Goal: Transaction & Acquisition: Purchase product/service

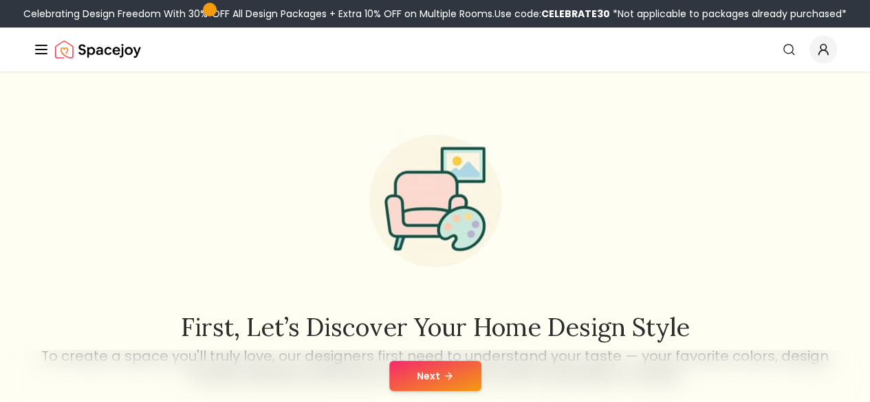
click at [412, 380] on button "Next" at bounding box center [435, 376] width 92 height 30
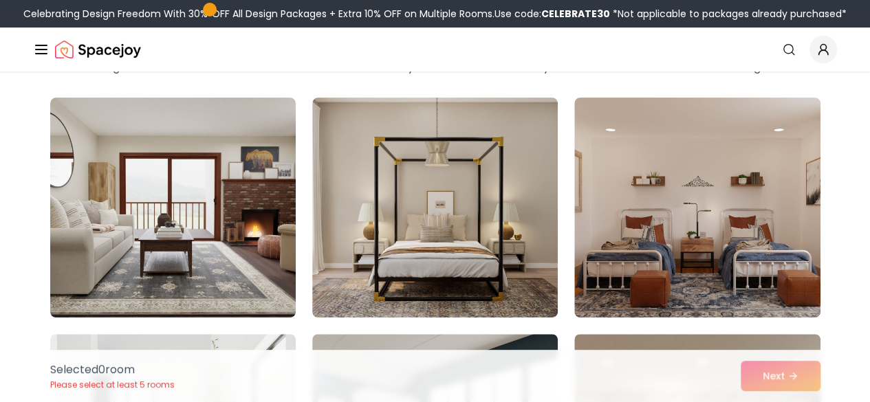
scroll to position [87, 0]
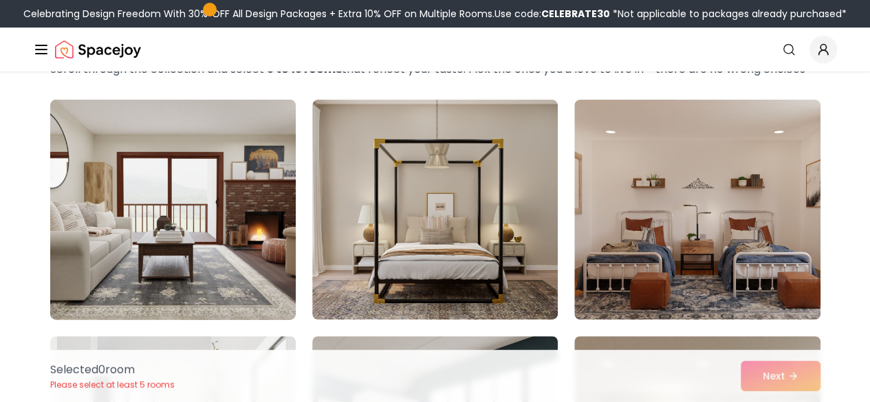
click at [223, 272] on img at bounding box center [173, 209] width 258 height 231
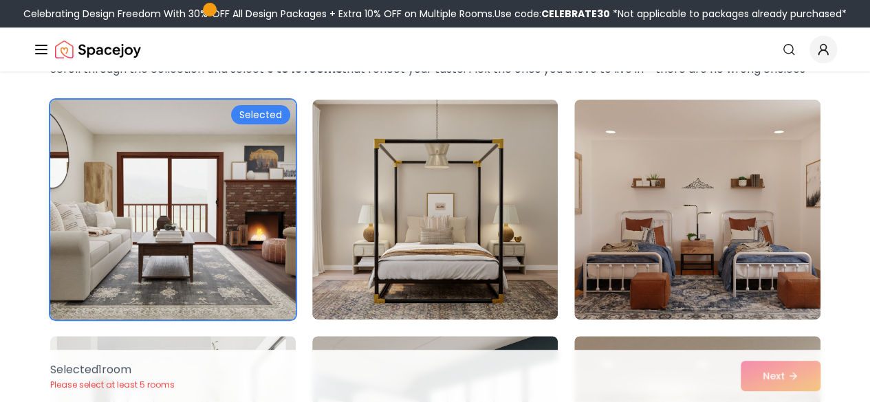
click at [223, 272] on img at bounding box center [173, 209] width 258 height 231
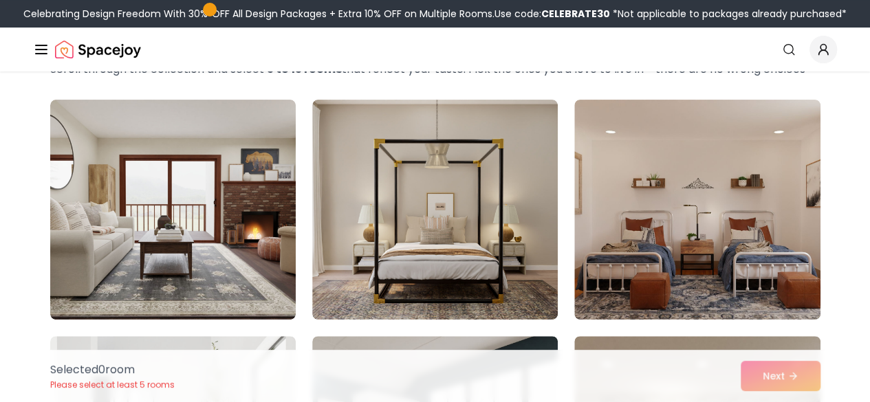
click at [0, 0] on link "Start Your Project" at bounding box center [0, 0] width 0 height 0
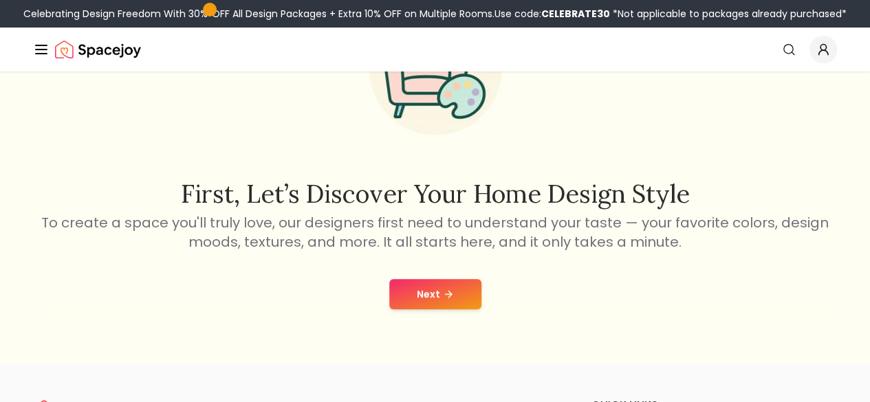
scroll to position [145, 0]
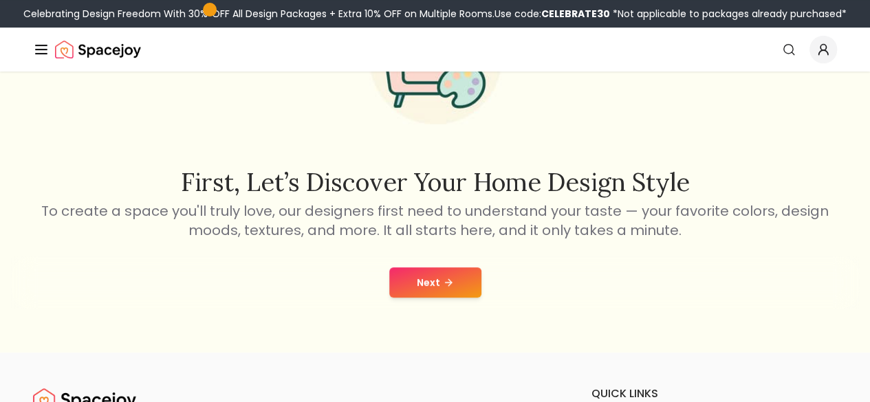
click at [448, 285] on icon at bounding box center [449, 282] width 3 height 6
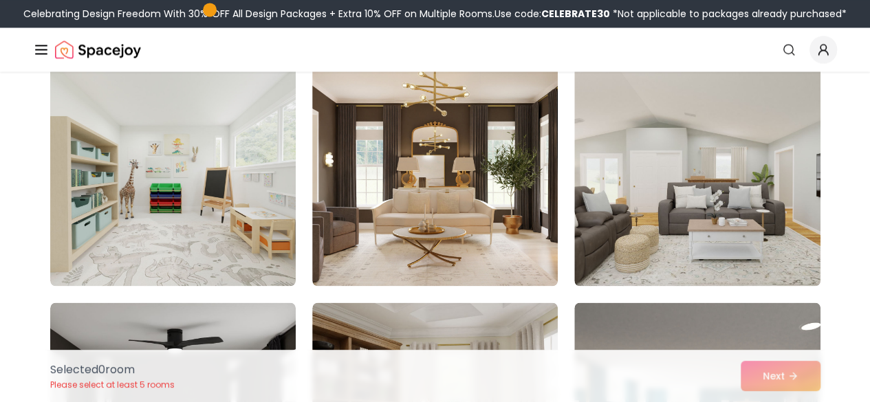
scroll to position [1067, 0]
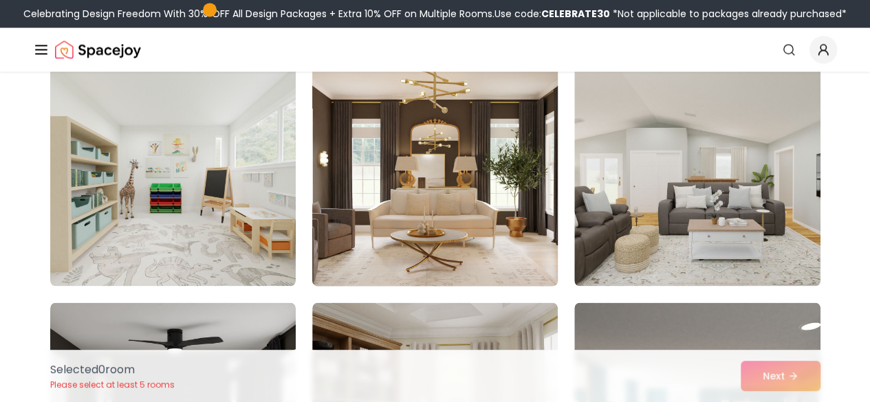
click at [499, 241] on img at bounding box center [435, 176] width 258 height 231
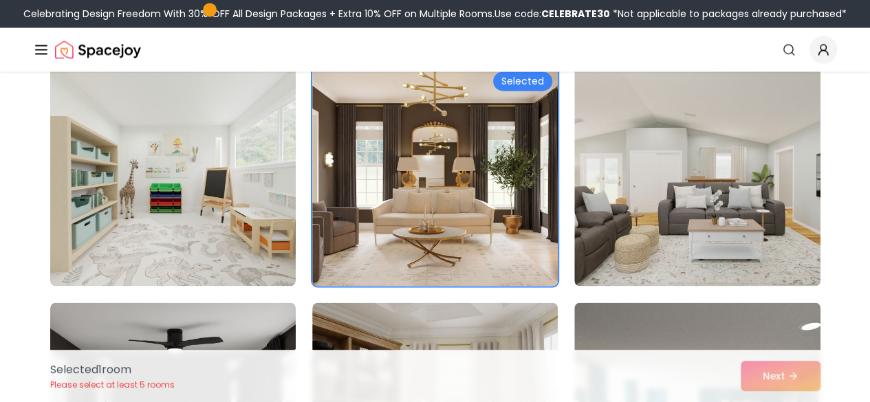
click at [0, 0] on link "Start Your Project" at bounding box center [0, 0] width 0 height 0
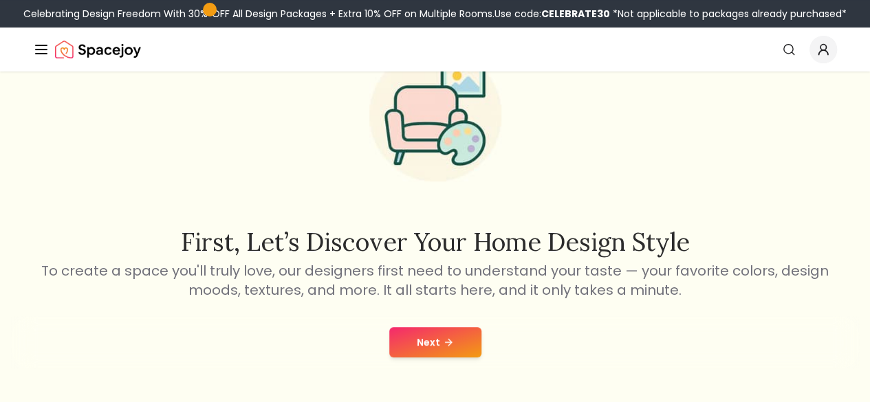
scroll to position [91, 0]
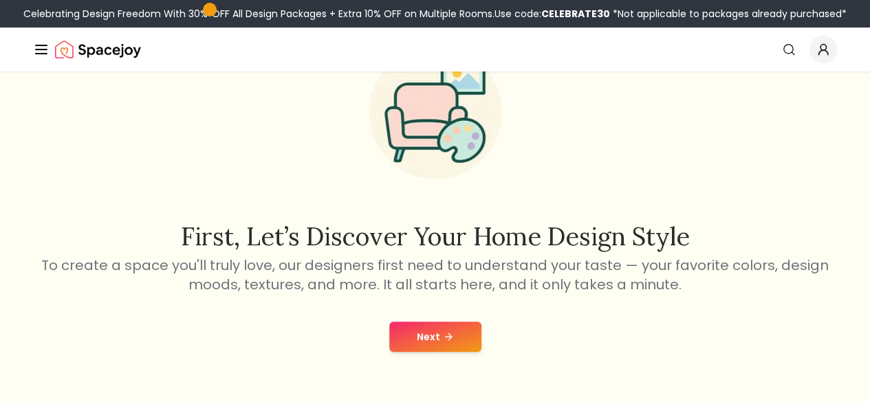
click at [452, 333] on icon at bounding box center [448, 336] width 11 height 11
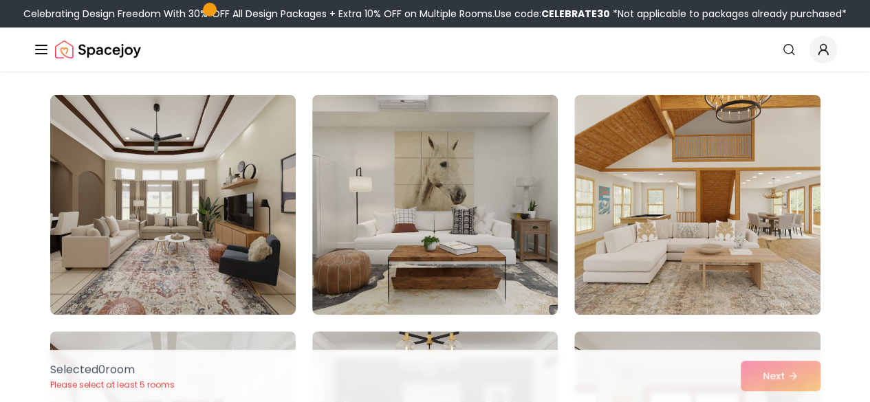
scroll to position [107, 0]
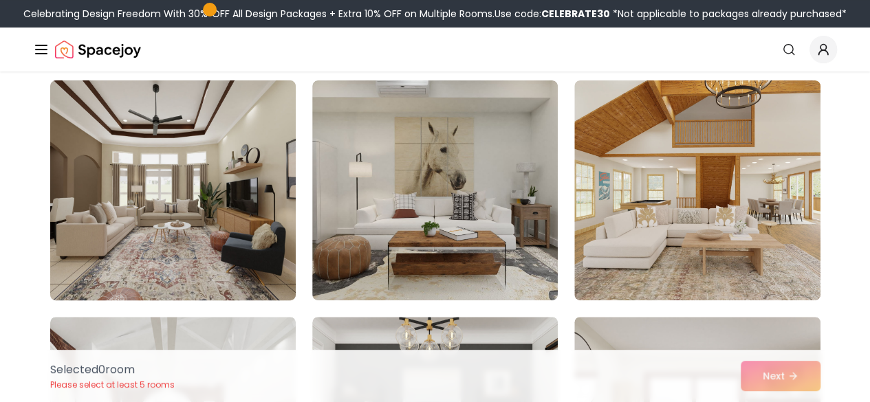
click at [209, 272] on img at bounding box center [173, 190] width 258 height 231
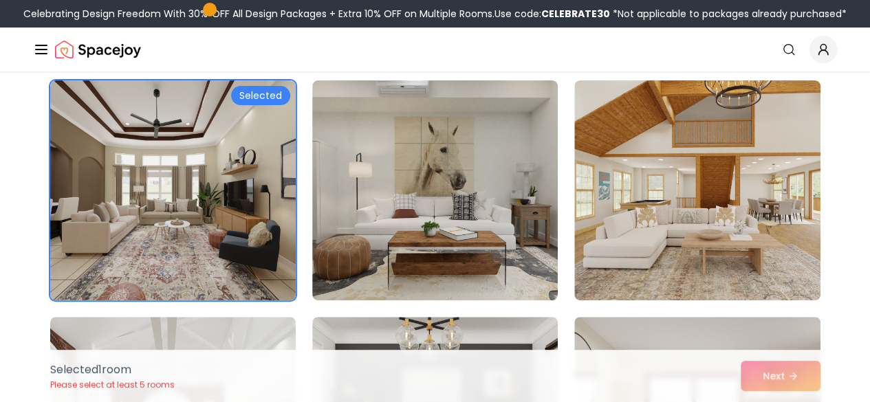
click at [766, 375] on div "Selected 1 room Please select at least 5 rooms Next" at bounding box center [435, 376] width 792 height 52
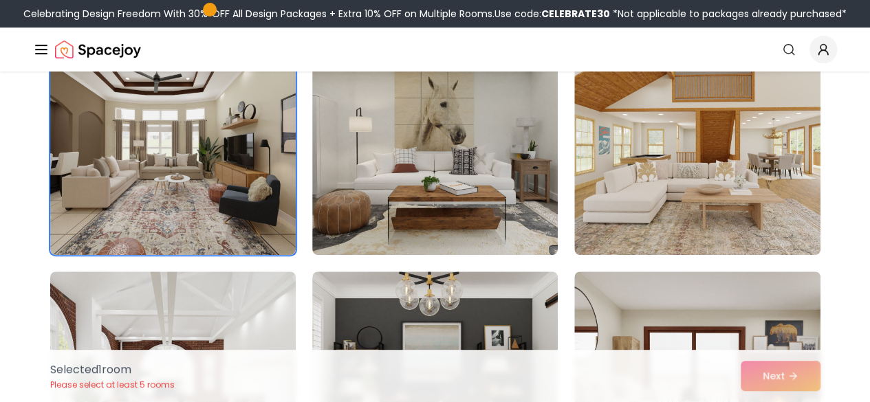
scroll to position [153, 0]
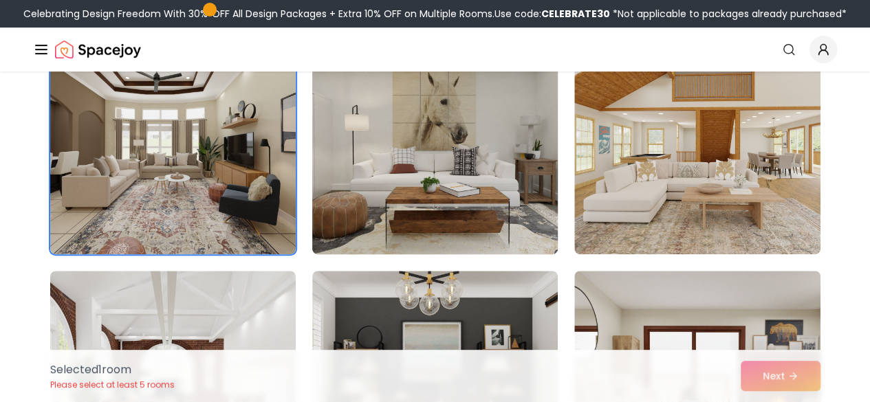
click at [458, 189] on img at bounding box center [435, 144] width 258 height 231
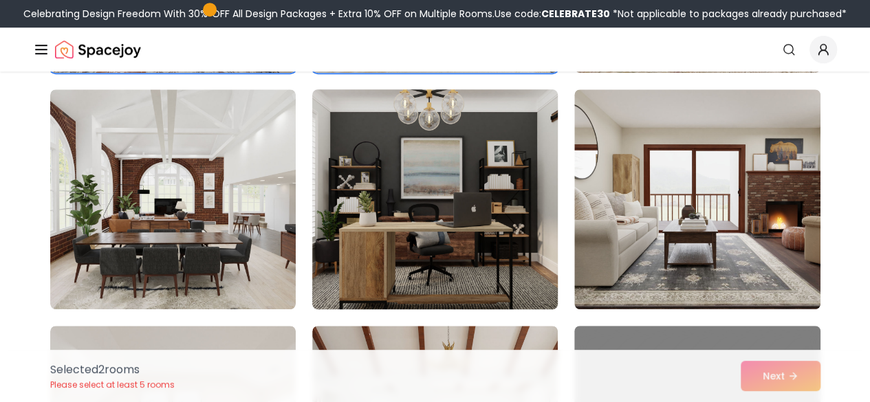
scroll to position [334, 0]
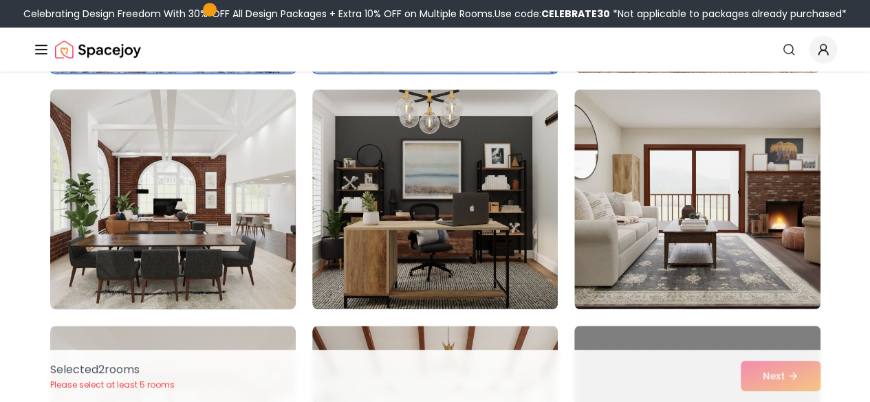
click at [221, 239] on img at bounding box center [173, 199] width 258 height 231
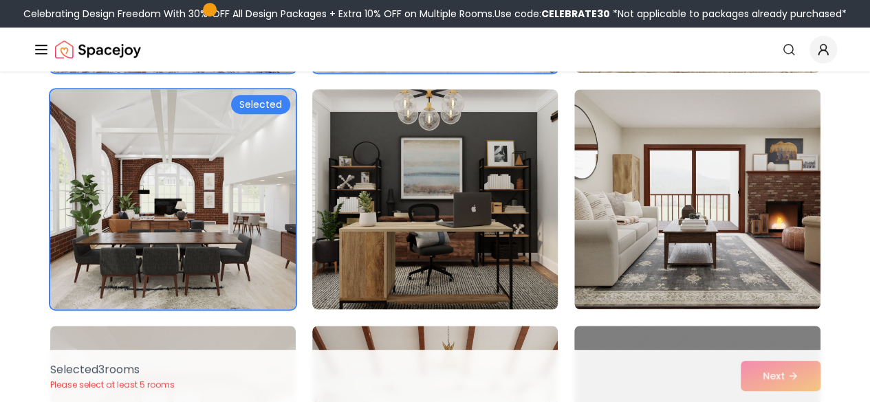
click at [451, 241] on img at bounding box center [435, 199] width 258 height 231
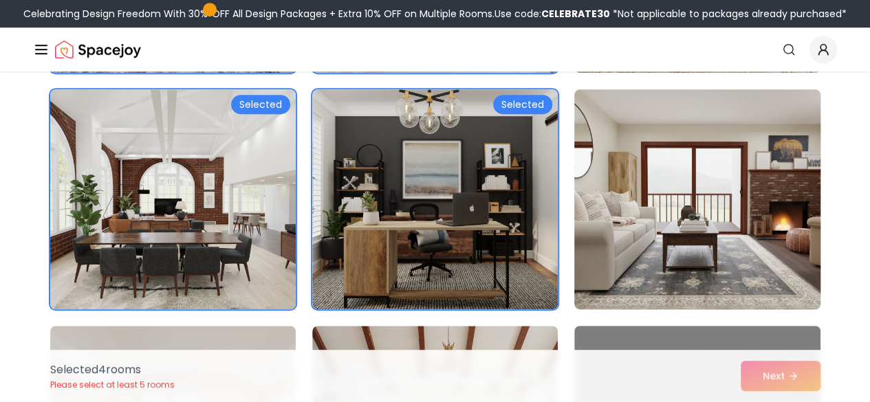
click at [670, 239] on img at bounding box center [697, 199] width 258 height 231
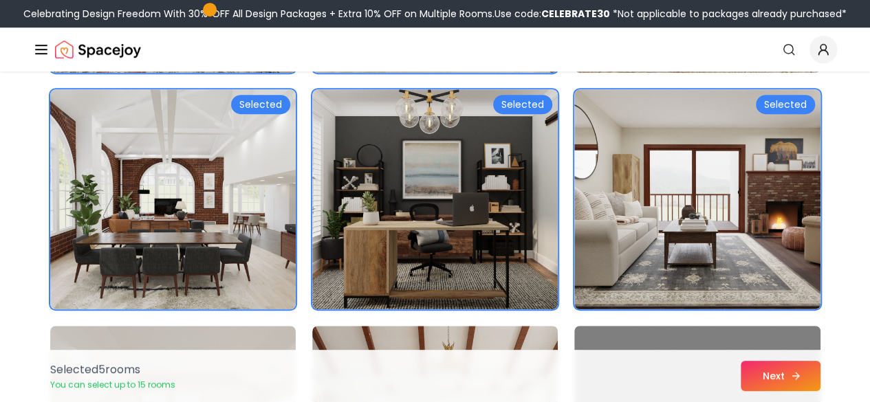
click at [765, 372] on button "Next" at bounding box center [781, 376] width 80 height 30
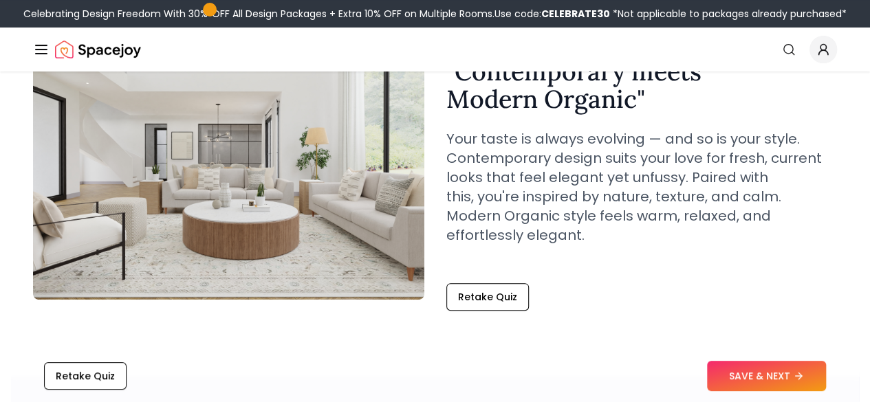
scroll to position [121, 0]
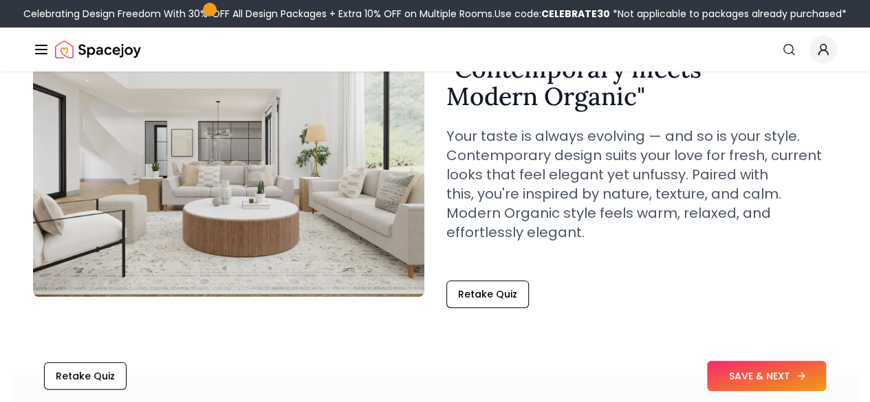
click at [755, 376] on button "SAVE & NEXT" at bounding box center [766, 376] width 119 height 30
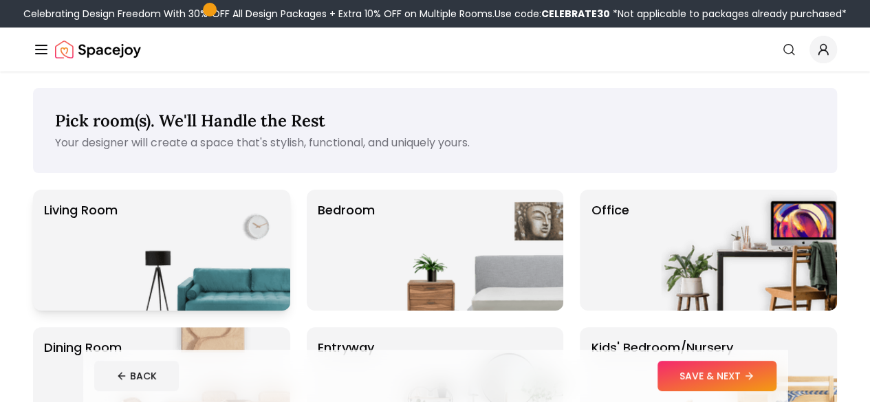
click at [203, 242] on img at bounding box center [202, 250] width 176 height 121
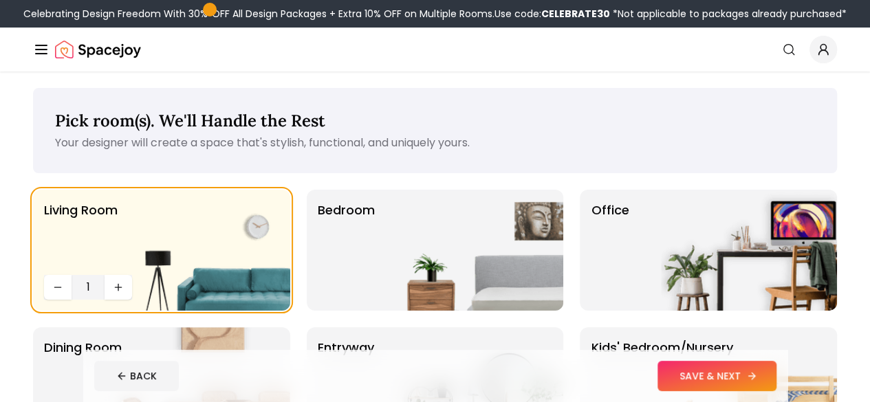
click at [735, 369] on button "SAVE & NEXT" at bounding box center [716, 376] width 119 height 30
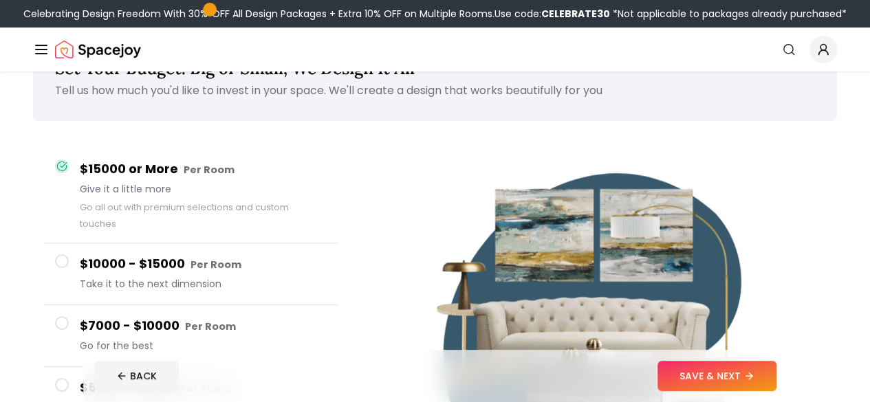
scroll to position [52, 0]
click at [776, 377] on button "SAVE & NEXT" at bounding box center [716, 376] width 119 height 30
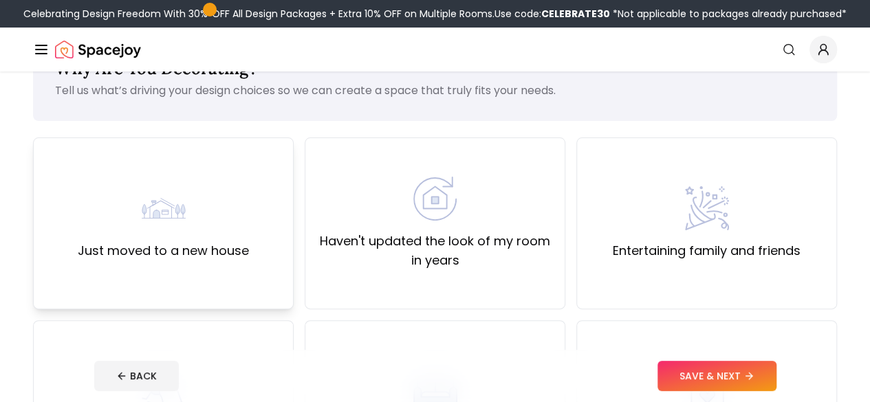
click at [212, 250] on label "Just moved to a new house" at bounding box center [163, 250] width 171 height 19
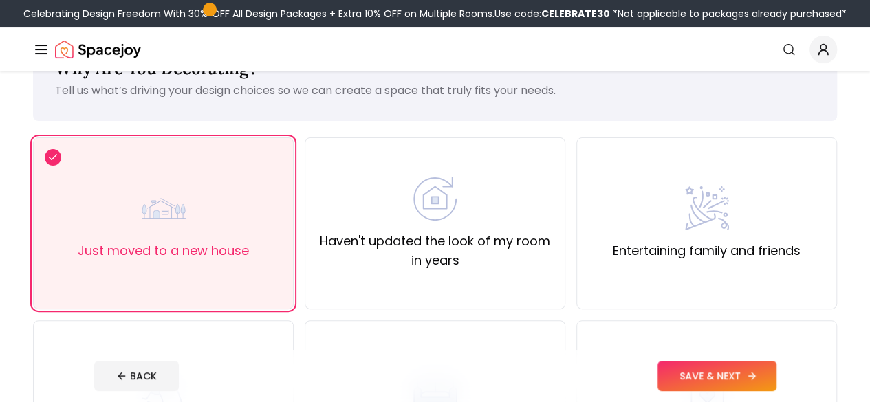
click at [756, 380] on button "SAVE & NEXT" at bounding box center [716, 376] width 119 height 30
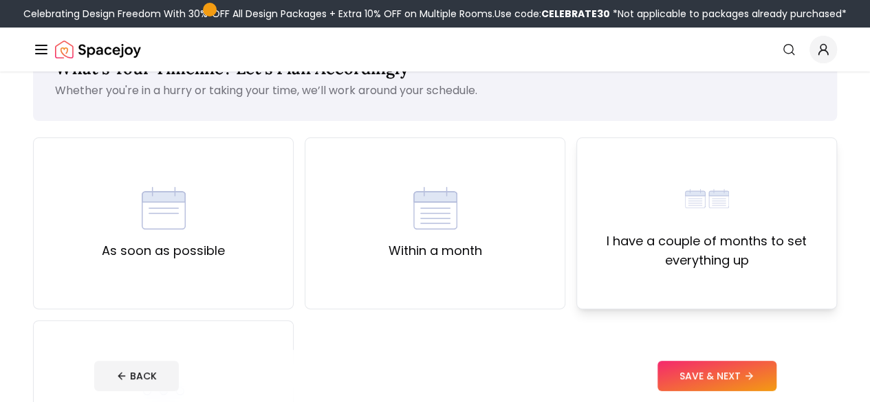
click at [638, 259] on label "I have a couple of months to set everything up" at bounding box center [706, 251] width 237 height 39
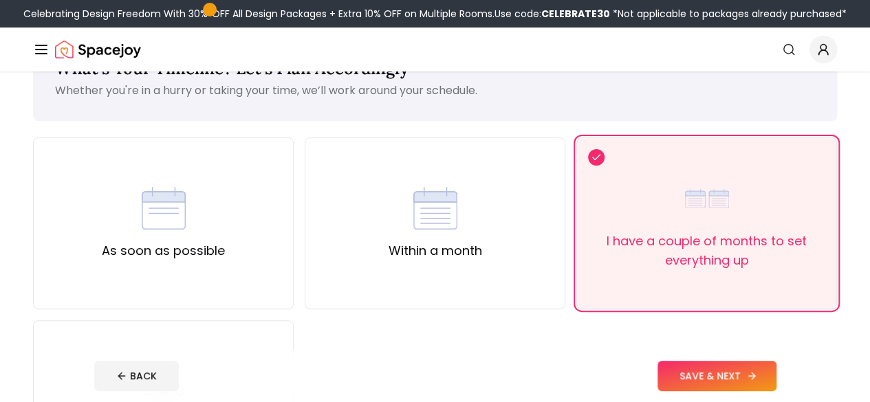
click at [739, 384] on button "SAVE & NEXT" at bounding box center [716, 376] width 119 height 30
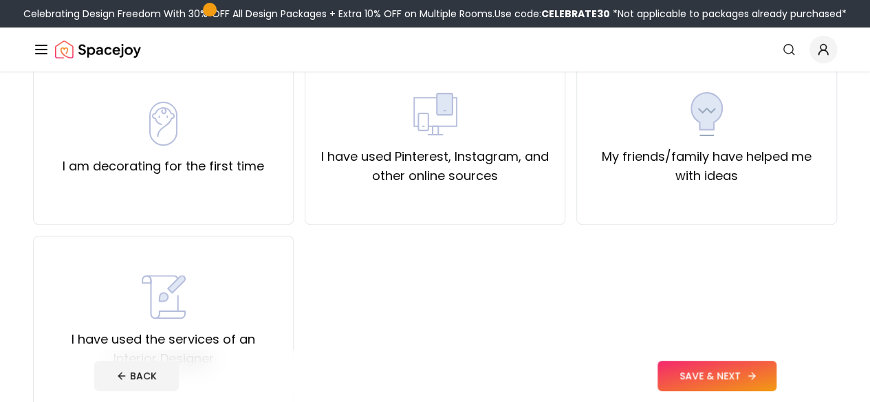
scroll to position [136, 0]
click at [454, 142] on div "I have used Pinterest, Instagram, and other online sources" at bounding box center [434, 140] width 237 height 94
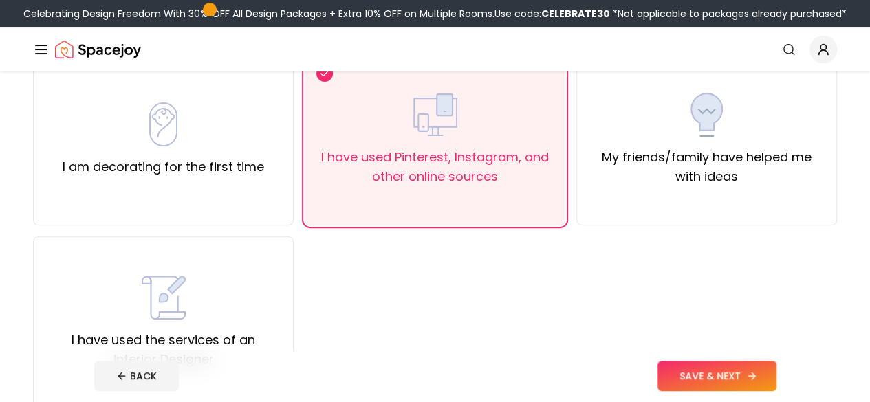
click at [739, 376] on button "SAVE & NEXT" at bounding box center [716, 376] width 119 height 30
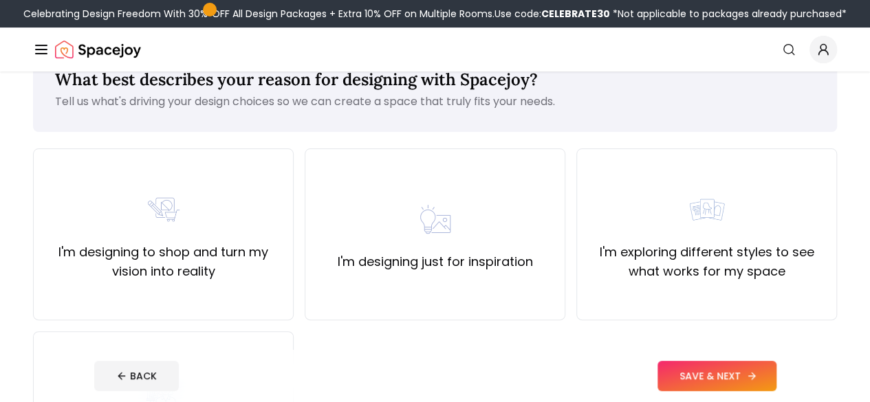
scroll to position [47, 0]
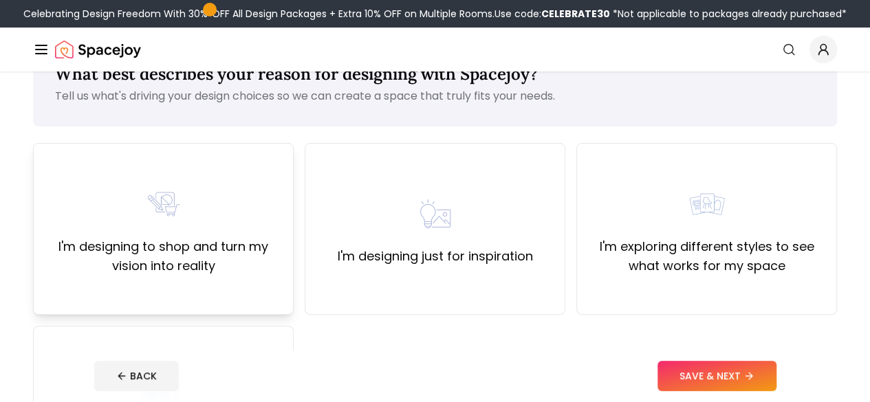
click at [239, 244] on label "I'm designing to shop and turn my vision into reality" at bounding box center [163, 256] width 237 height 39
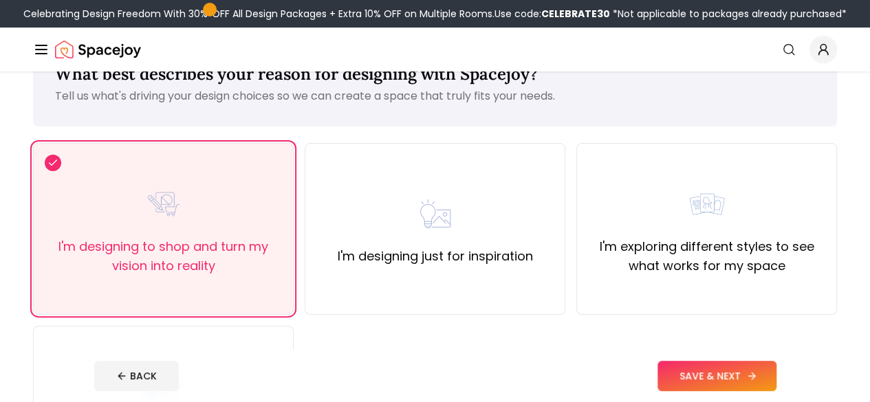
click at [737, 373] on button "SAVE & NEXT" at bounding box center [716, 376] width 119 height 30
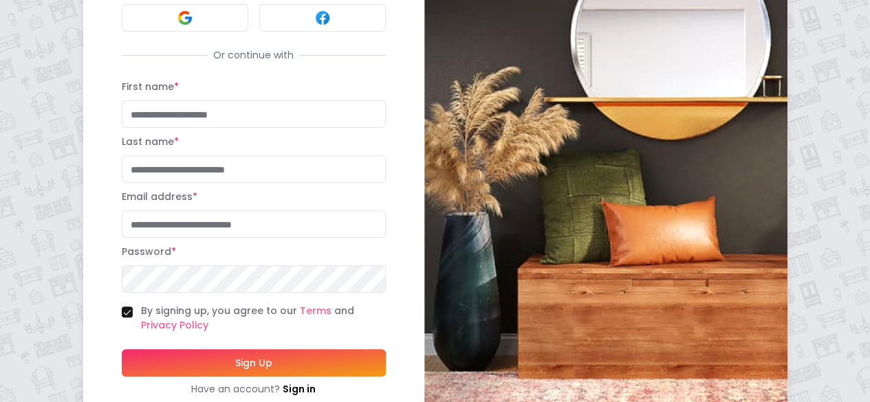
scroll to position [168, 0]
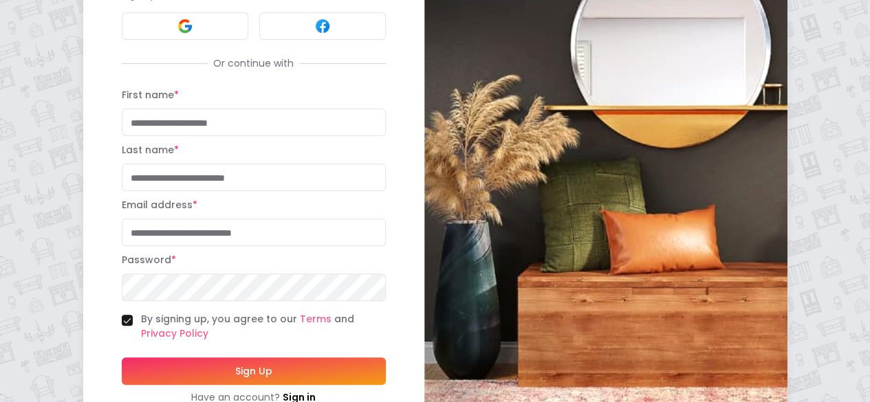
click at [122, 109] on input "First name *" at bounding box center [254, 123] width 264 height 28
type input "*****"
type input "****"
type input "**********"
click at [155, 358] on button "Sign Up" at bounding box center [254, 372] width 264 height 28
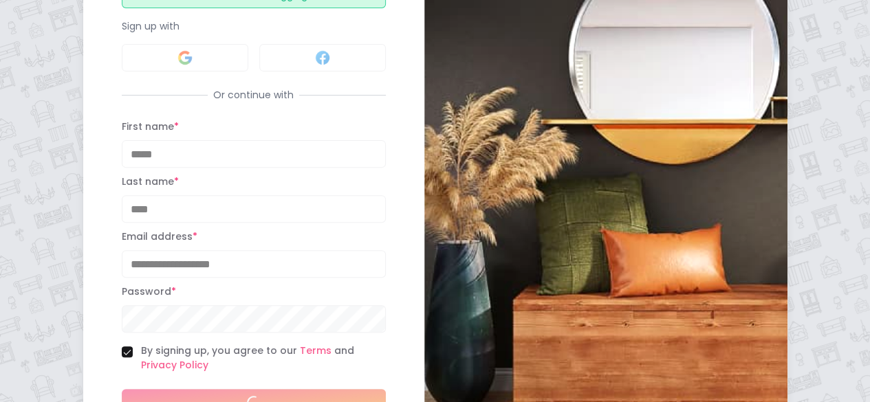
scroll to position [199, 0]
